Goal: Task Accomplishment & Management: Complete application form

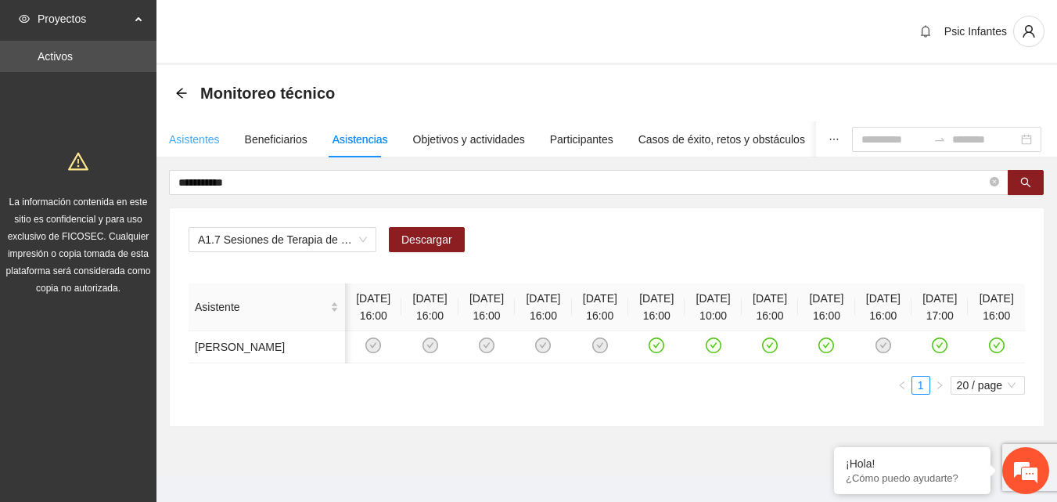
scroll to position [0, 75]
click at [183, 139] on div "Asistentes" at bounding box center [194, 139] width 51 height 17
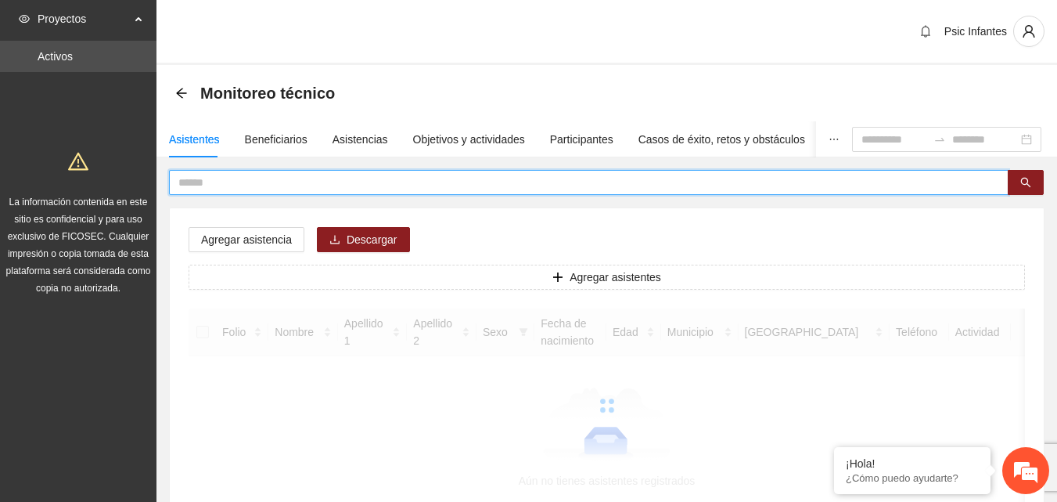
click at [252, 185] on input "text" at bounding box center [582, 182] width 809 height 17
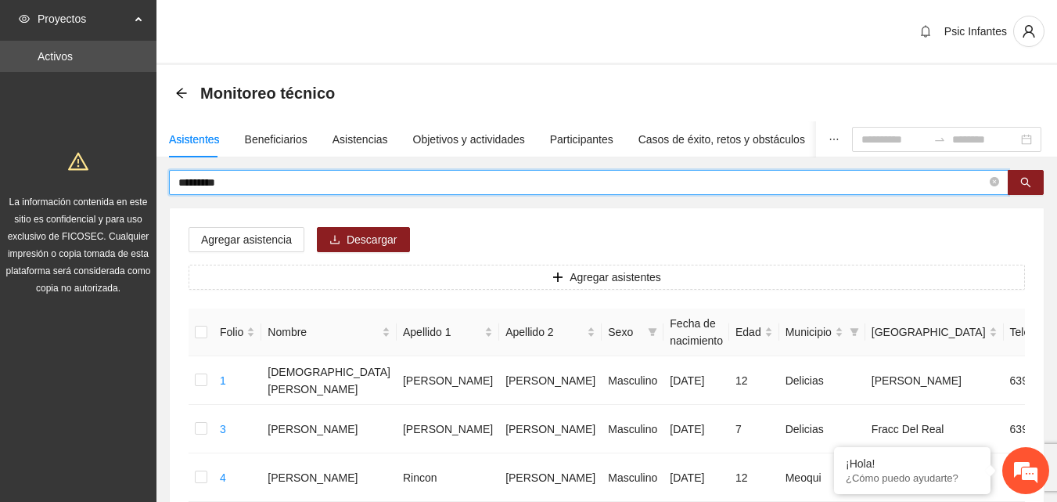
type input "*********"
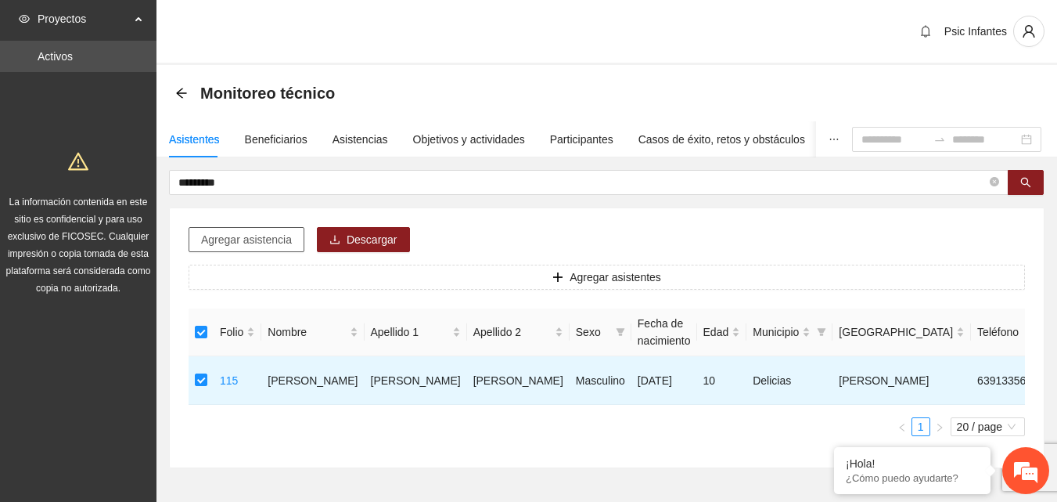
click at [236, 236] on span "Agregar asistencia" at bounding box center [246, 239] width 91 height 17
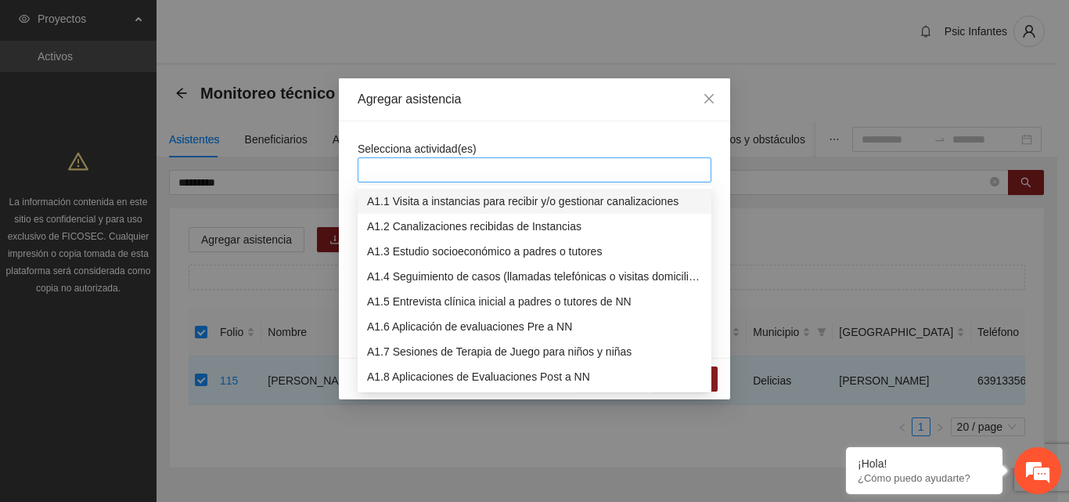
click at [394, 168] on div at bounding box center [535, 169] width 346 height 19
click at [417, 352] on div "A1.7 Sesiones de Terapia de Juego para niños y niñas" at bounding box center [534, 351] width 335 height 17
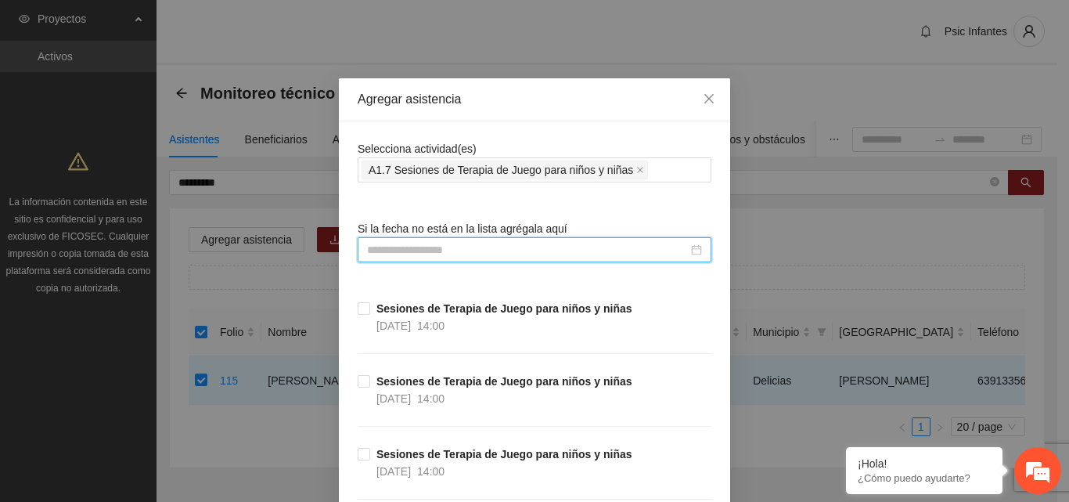
click at [427, 254] on input at bounding box center [527, 249] width 321 height 17
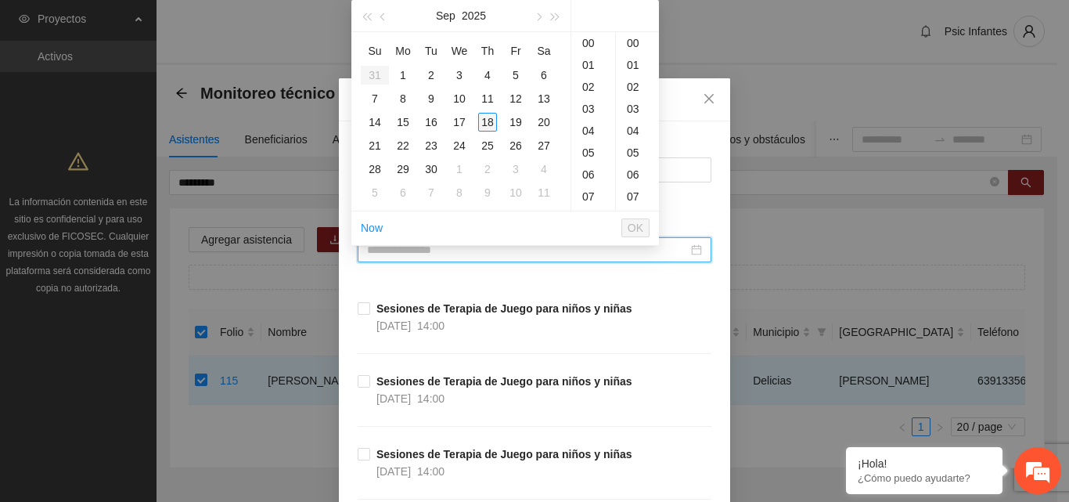
click at [490, 123] on div "18" at bounding box center [487, 122] width 19 height 19
click at [590, 69] on div "14" at bounding box center [593, 65] width 44 height 22
click at [633, 42] on div "00" at bounding box center [637, 43] width 43 height 22
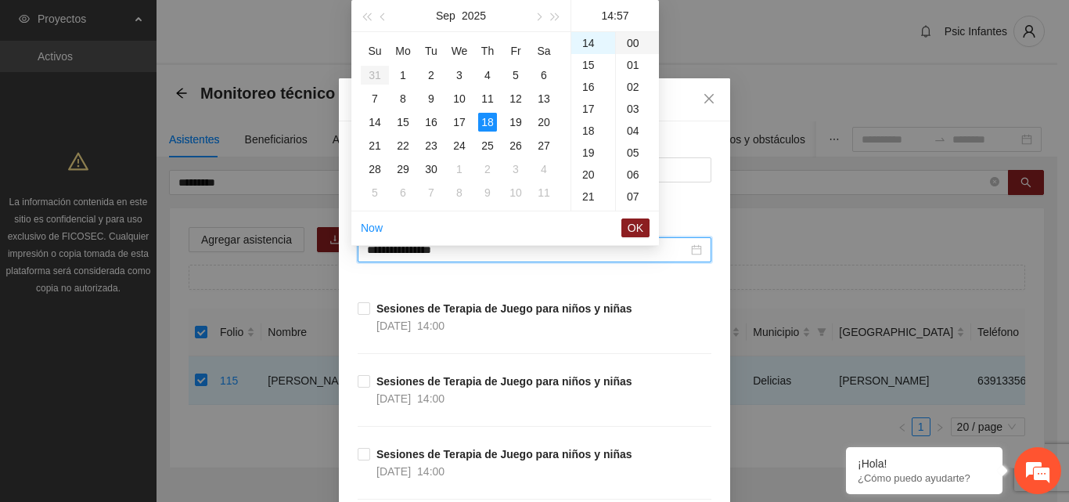
type input "**********"
click at [629, 234] on span "OK" at bounding box center [636, 227] width 16 height 17
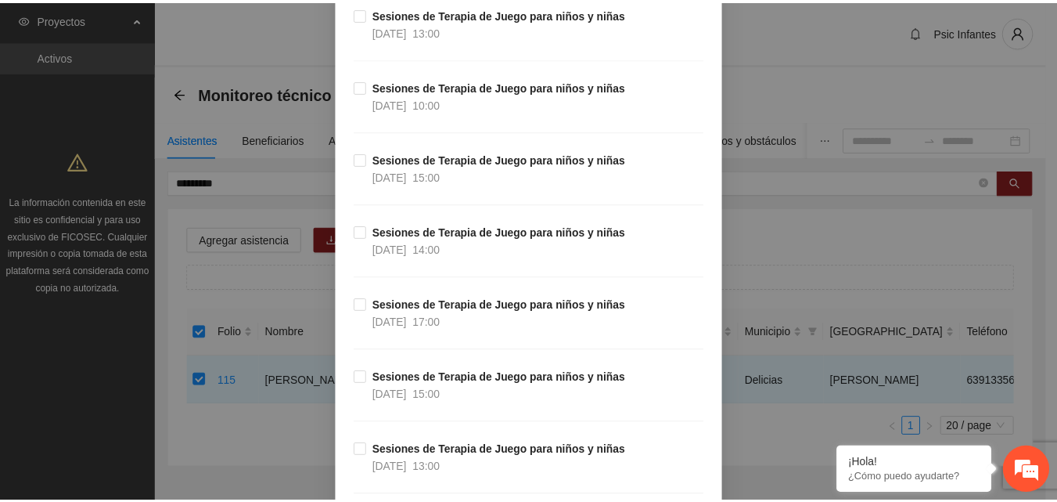
scroll to position [13965, 0]
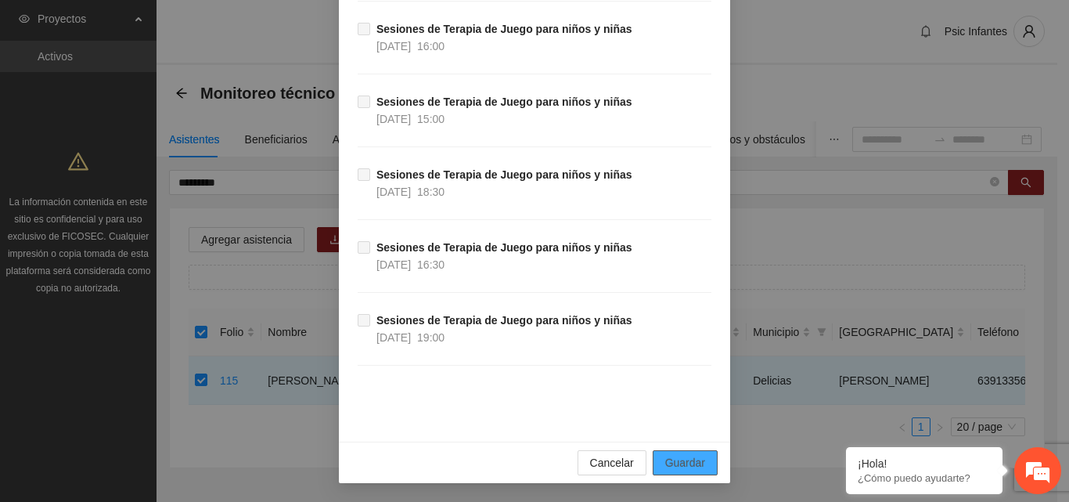
click at [681, 462] on span "Guardar" at bounding box center [685, 462] width 40 height 17
